Goal: Communication & Community: Answer question/provide support

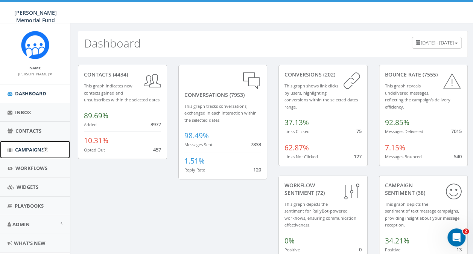
click at [26, 152] on span "Campaigns" at bounding box center [29, 149] width 29 height 7
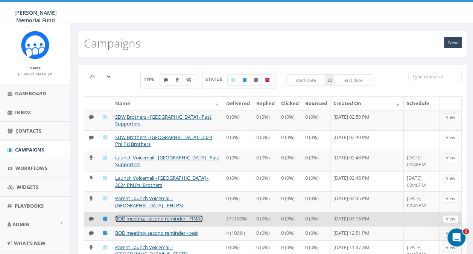
click at [146, 217] on link "BOD meeting- second reminder - FINAL" at bounding box center [159, 218] width 88 height 7
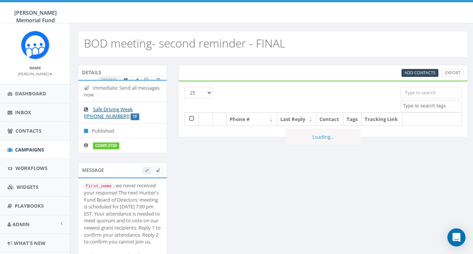
select select
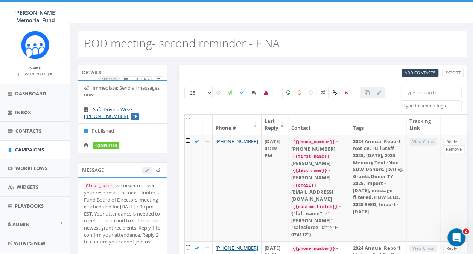
click at [252, 89] on label at bounding box center [254, 92] width 13 height 11
checkbox input "true"
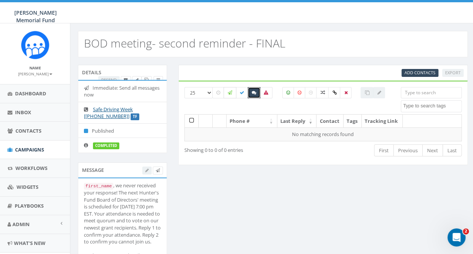
click at [233, 95] on label at bounding box center [230, 92] width 13 height 11
checkbox input "true"
click at [242, 94] on label at bounding box center [242, 92] width 13 height 11
checkbox input "true"
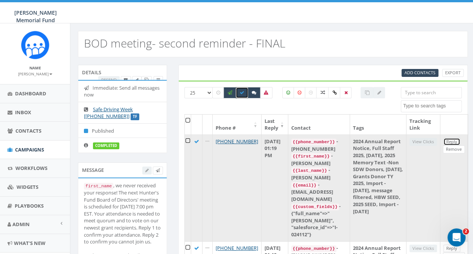
click at [459, 141] on link "Reply" at bounding box center [451, 142] width 17 height 8
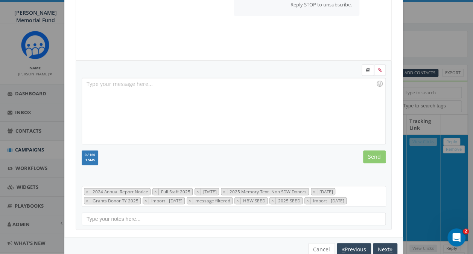
scroll to position [130, 0]
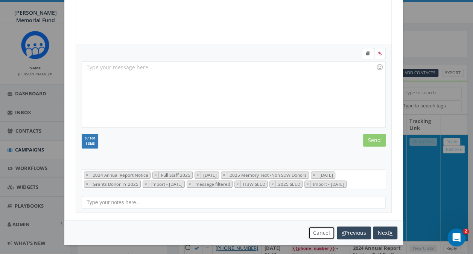
click at [322, 236] on button "Cancel" at bounding box center [321, 232] width 27 height 13
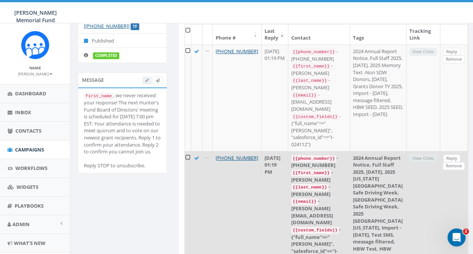
scroll to position [113, 0]
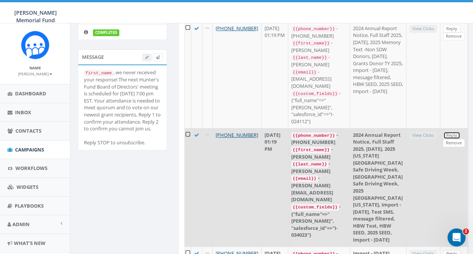
click at [460, 131] on link "Reply" at bounding box center [451, 135] width 17 height 8
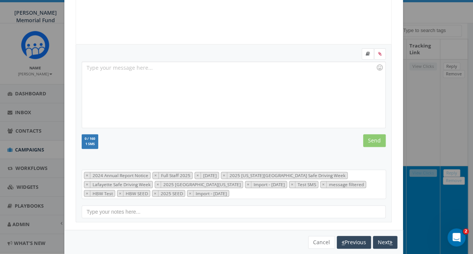
scroll to position [138, 0]
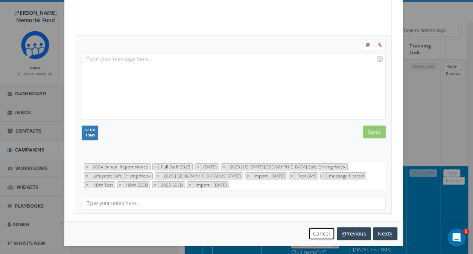
click at [318, 232] on button "Cancel" at bounding box center [321, 233] width 27 height 13
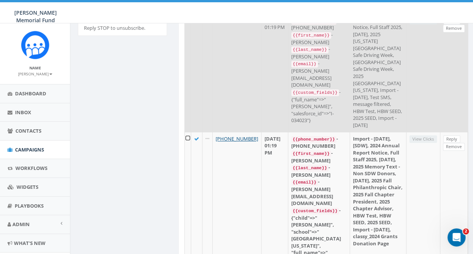
scroll to position [264, 0]
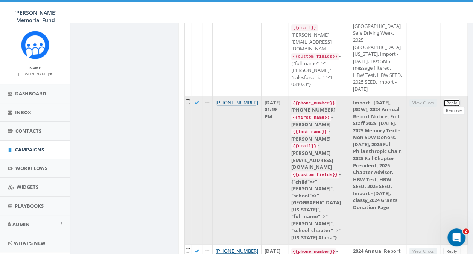
click at [460, 99] on link "Reply" at bounding box center [451, 103] width 17 height 8
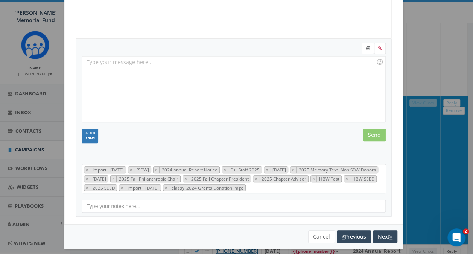
scroll to position [138, 0]
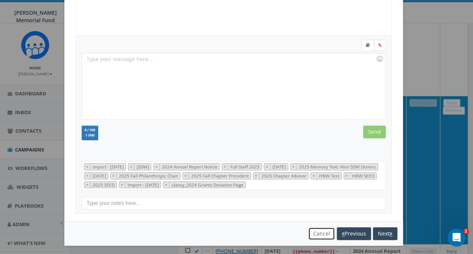
click at [315, 231] on button "Cancel" at bounding box center [321, 233] width 27 height 13
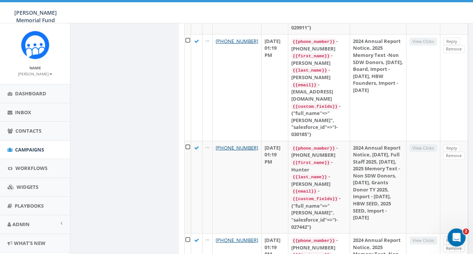
scroll to position [775, 0]
